Goal: Entertainment & Leisure: Browse casually

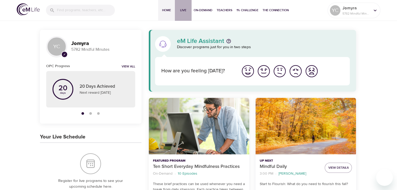
click at [182, 13] on button "Live" at bounding box center [183, 10] width 17 height 21
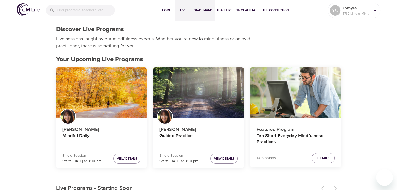
click at [210, 9] on span "On-Demand" at bounding box center [202, 10] width 19 height 5
